Goal: Find specific page/section: Find specific page/section

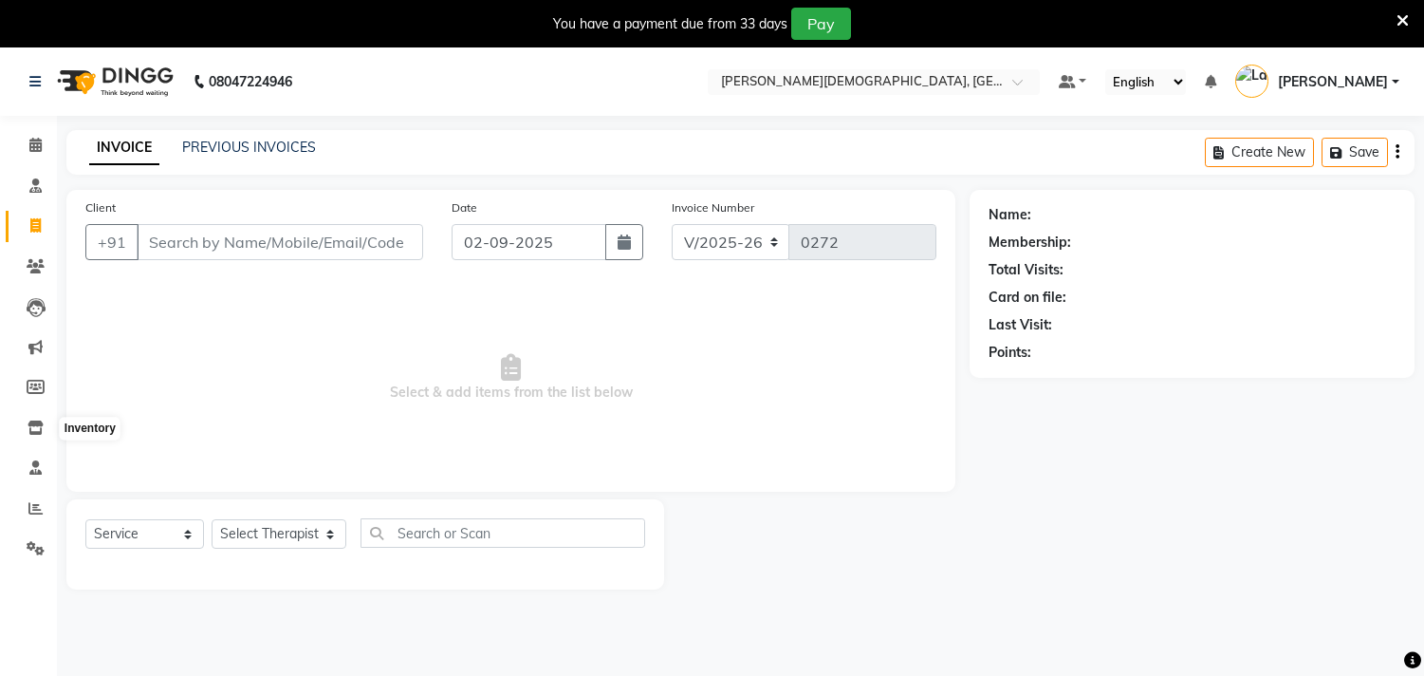
select select "6810"
select select "service"
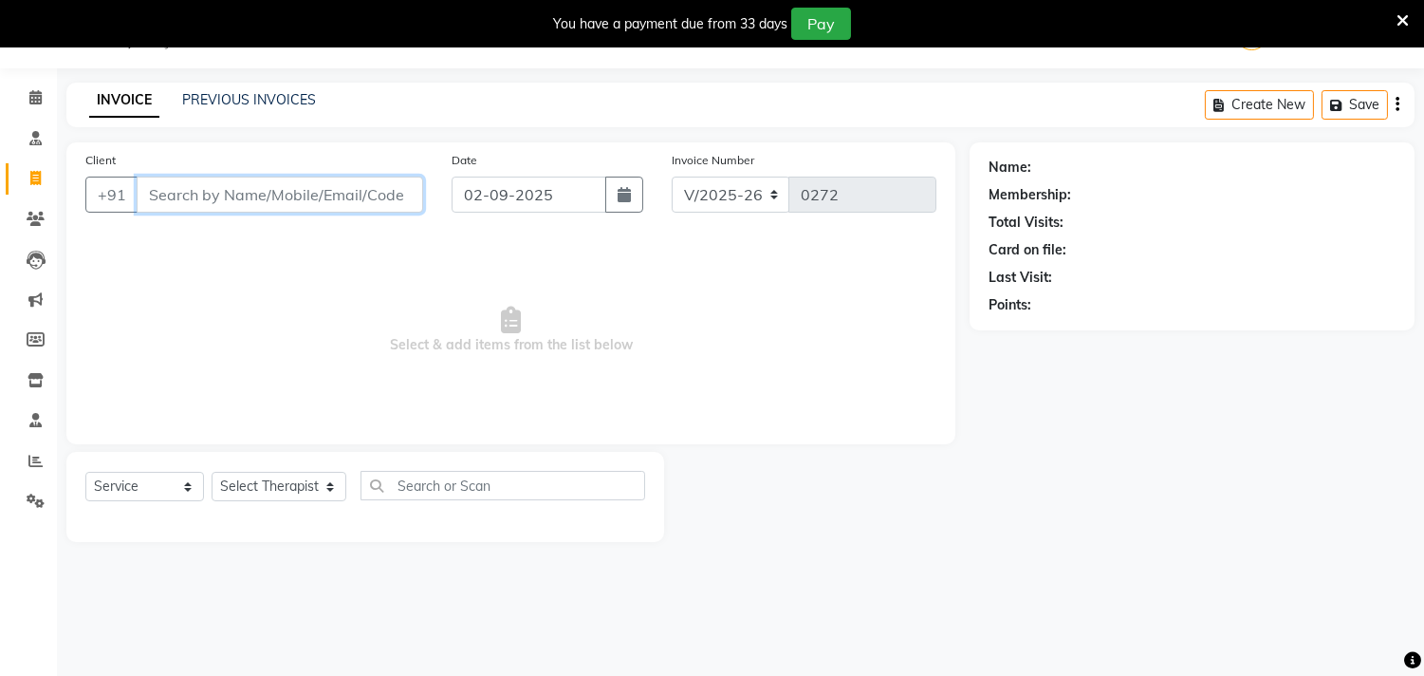
click at [277, 195] on input "Client" at bounding box center [280, 195] width 287 height 36
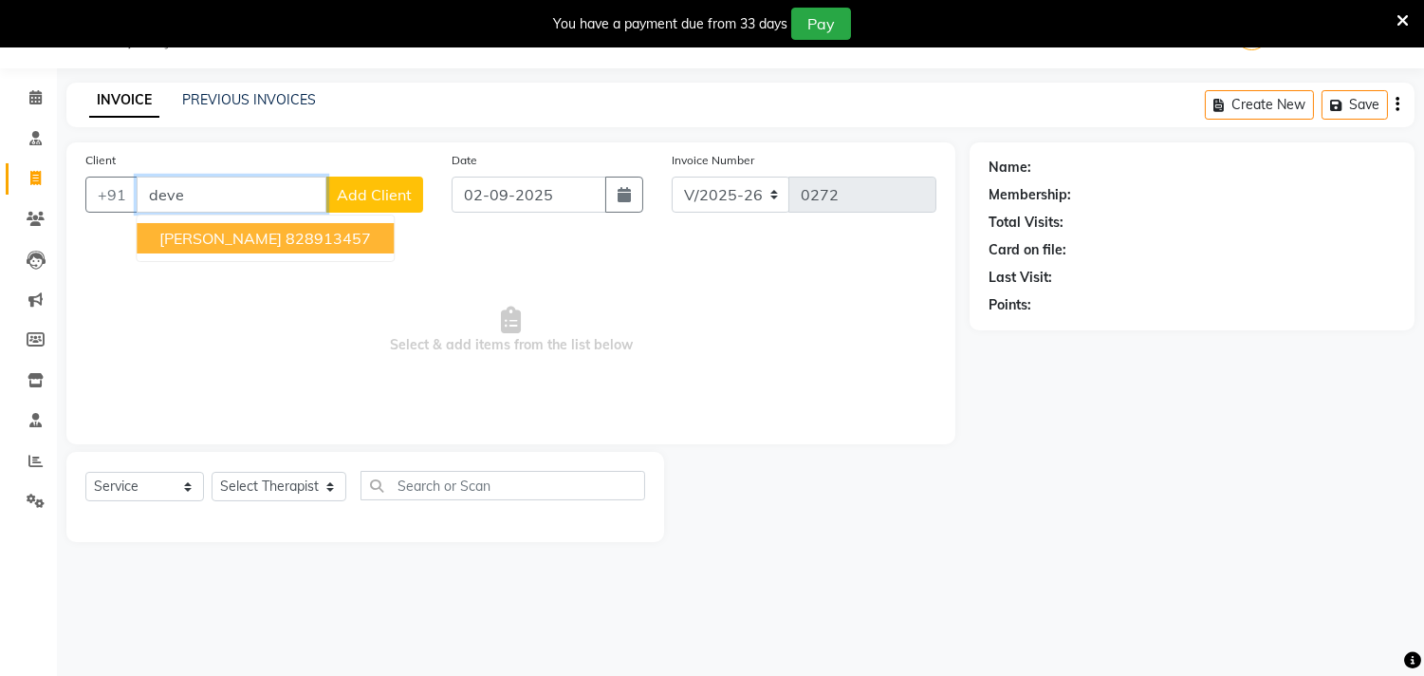
click at [286, 233] on ngb-highlight "828913457" at bounding box center [328, 238] width 85 height 19
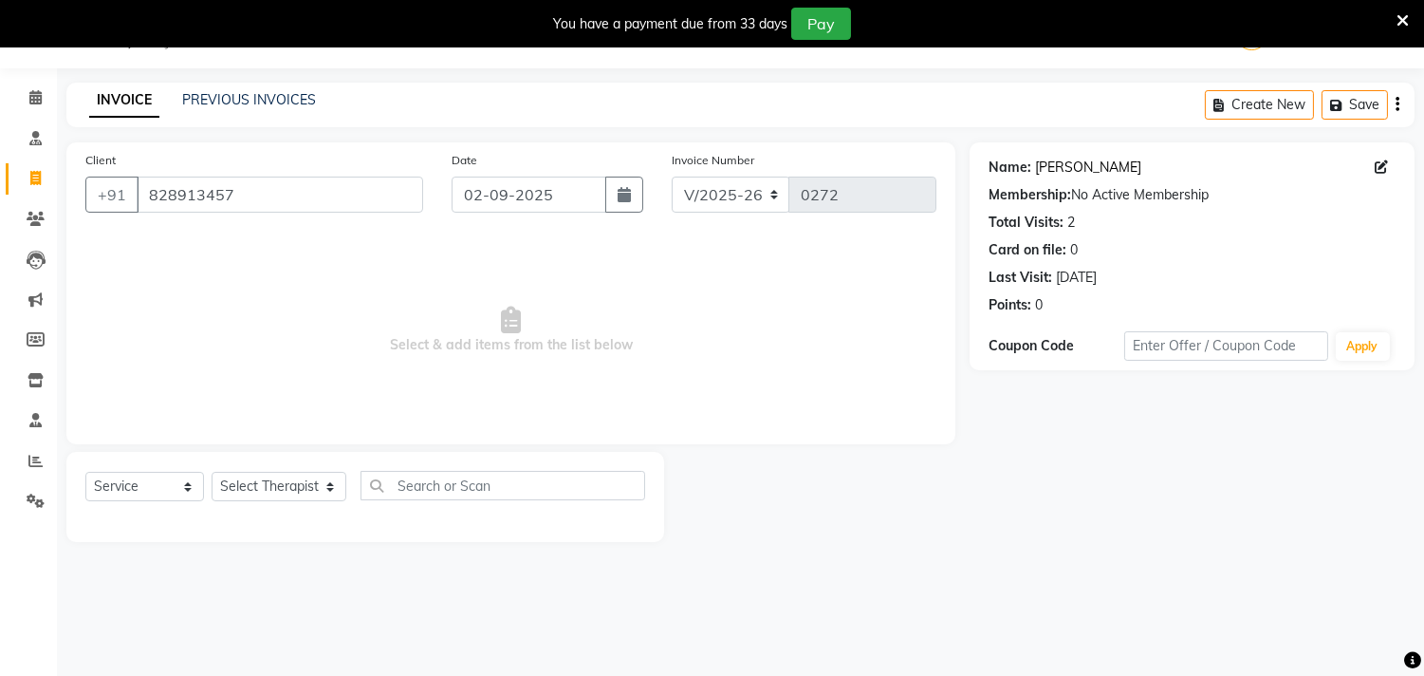
click at [1064, 162] on link "[PERSON_NAME]" at bounding box center [1088, 168] width 106 height 20
click at [261, 191] on input "828913457" at bounding box center [280, 195] width 287 height 36
click at [1073, 166] on link "[PERSON_NAME]" at bounding box center [1088, 168] width 106 height 20
click at [256, 193] on input "828913457" at bounding box center [280, 195] width 287 height 36
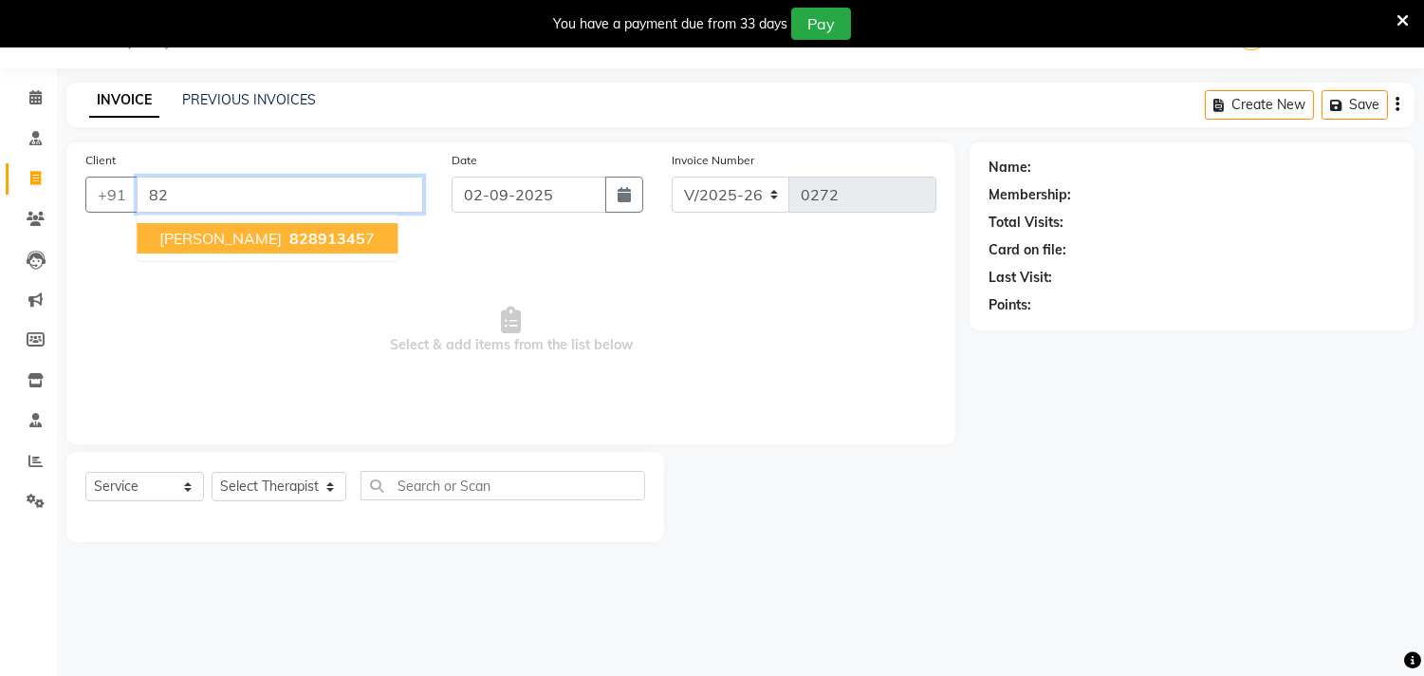
type input "8"
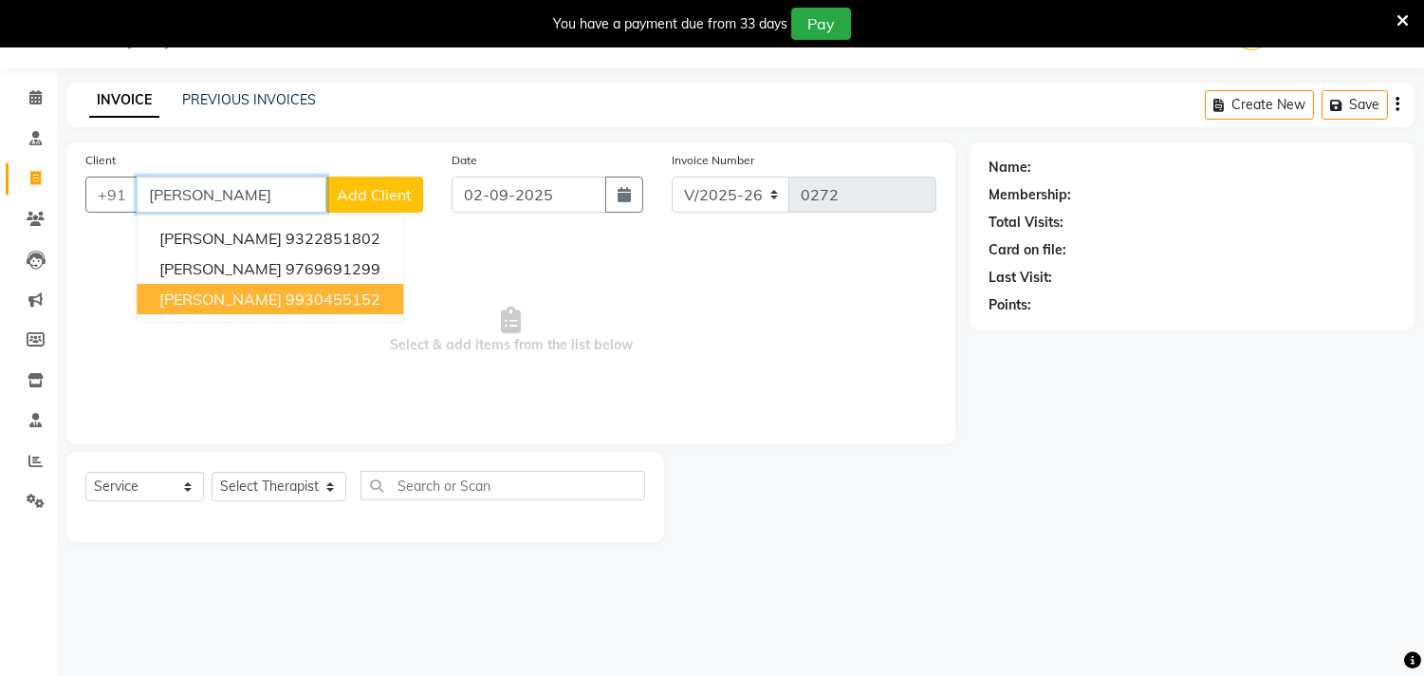
click at [314, 291] on ngb-highlight "9930455152" at bounding box center [333, 298] width 95 height 19
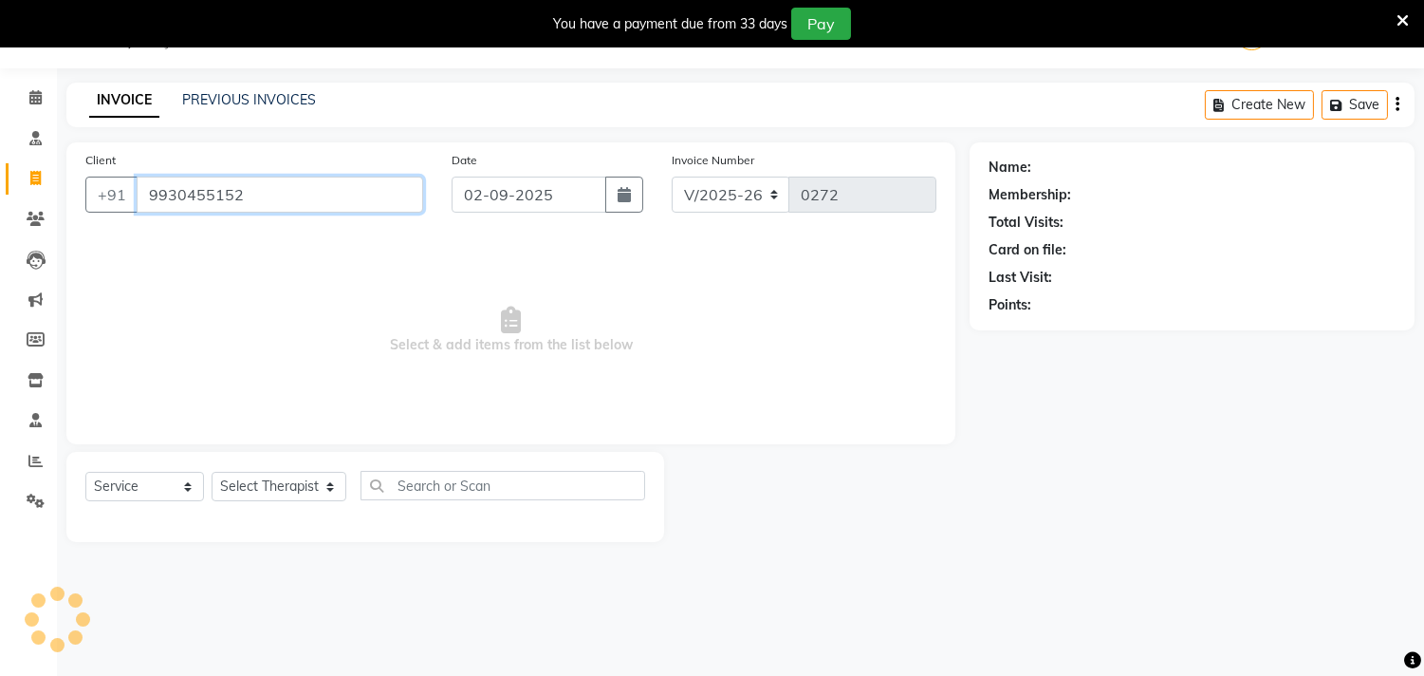
type input "9930455152"
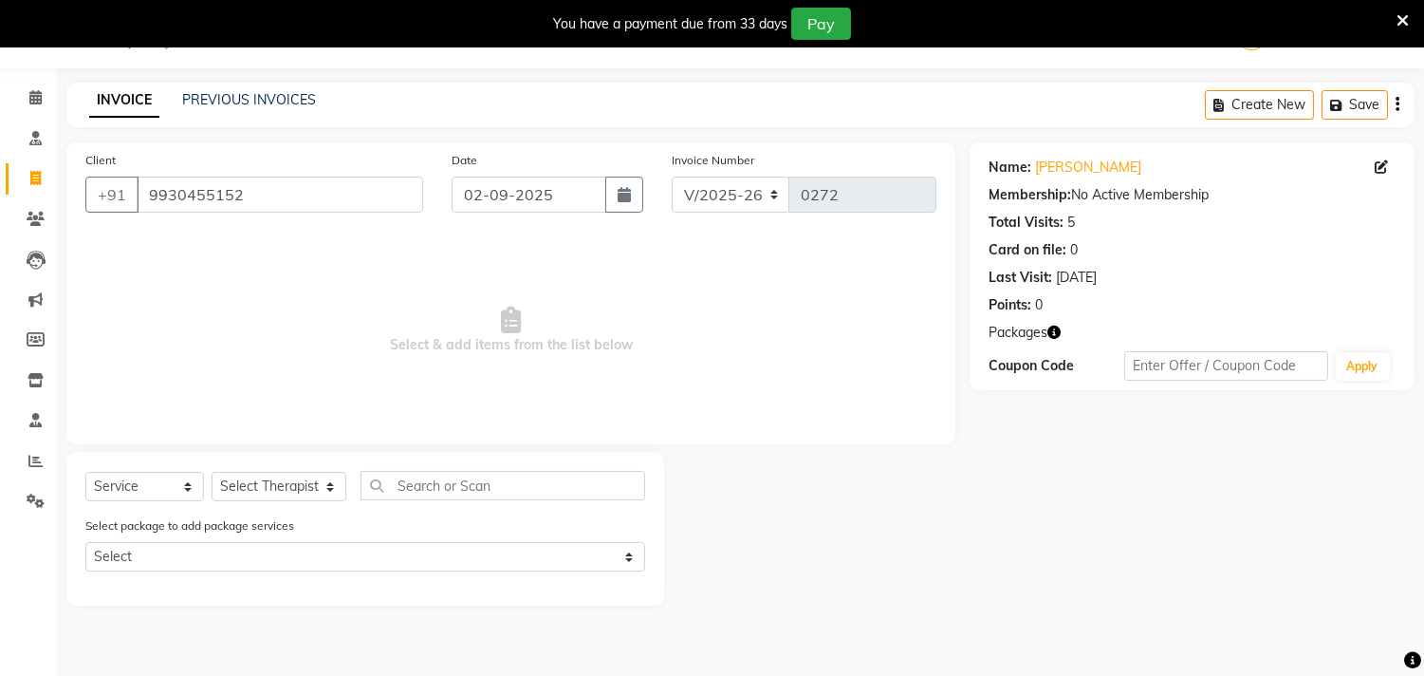
click at [232, 358] on span "Select & add items from the list below" at bounding box center [510, 330] width 851 height 190
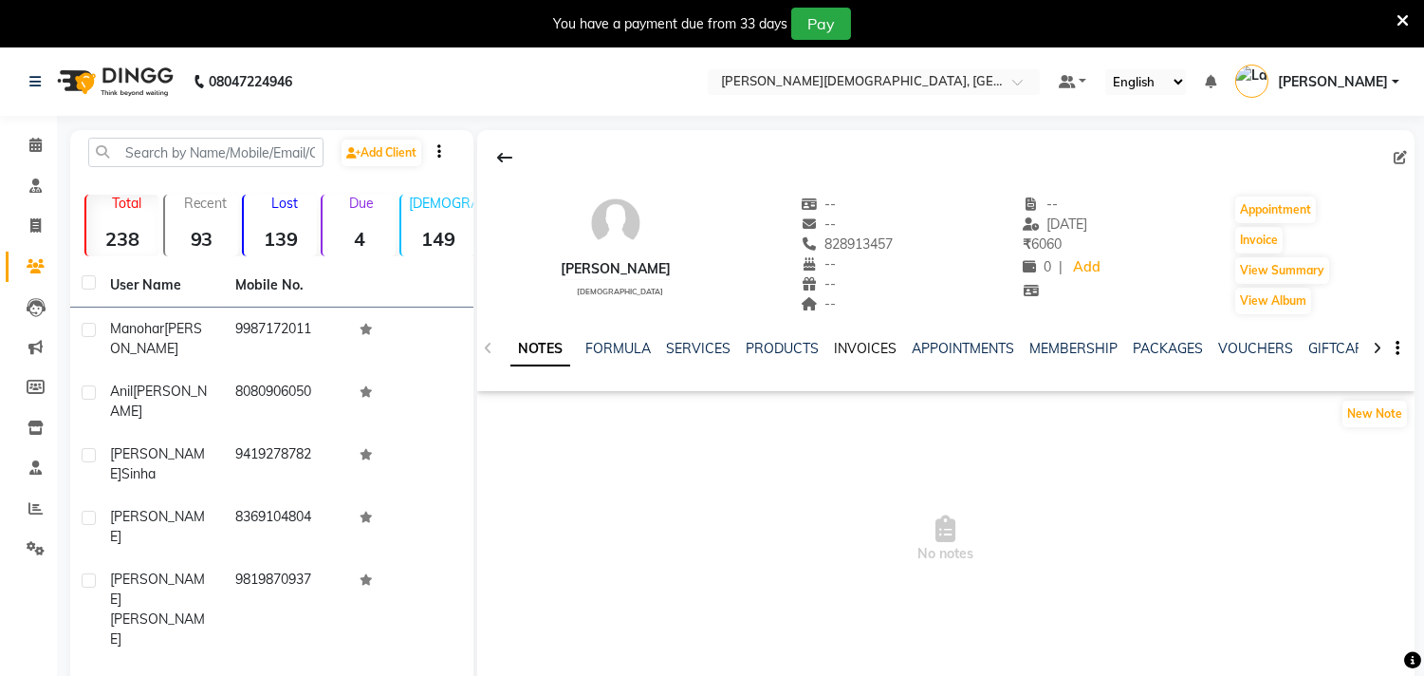
click at [854, 356] on link "INVOICES" at bounding box center [865, 348] width 63 height 17
click at [848, 352] on link "INVOICES" at bounding box center [865, 348] width 63 height 17
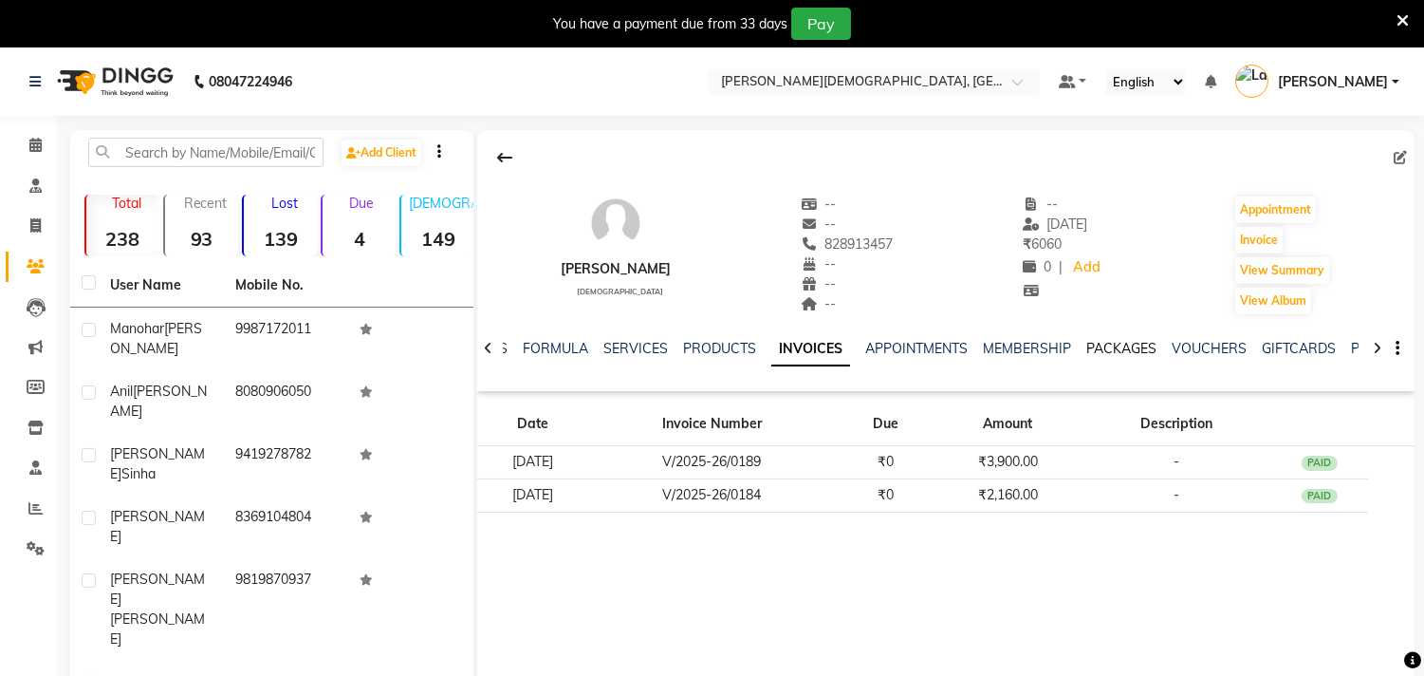
click at [1110, 352] on link "PACKAGES" at bounding box center [1122, 348] width 70 height 17
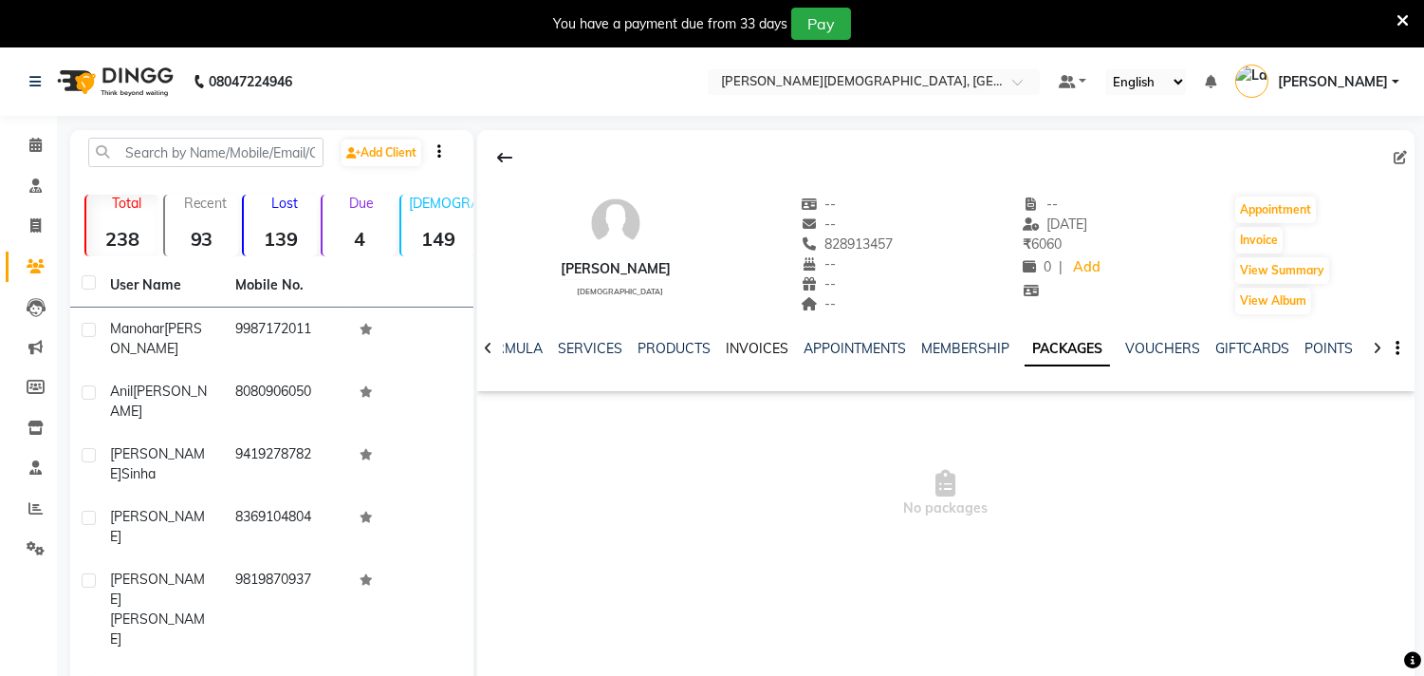
click at [741, 348] on link "INVOICES" at bounding box center [757, 348] width 63 height 17
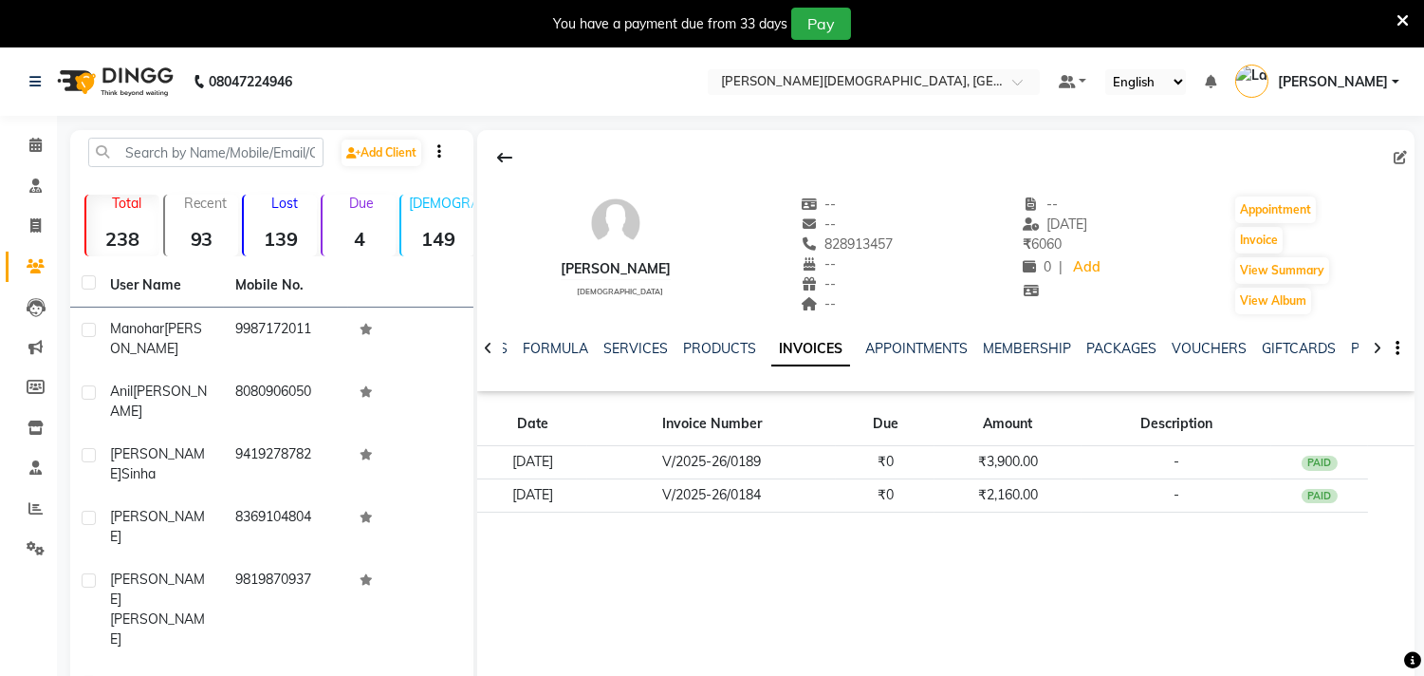
click at [918, 563] on div "Devendra [DEMOGRAPHIC_DATA] -- -- 828913457 -- -- -- -- [DATE] ₹ 6060 0 | Add A…" at bounding box center [946, 414] width 938 height 569
